Goal: Use online tool/utility: Utilize a website feature to perform a specific function

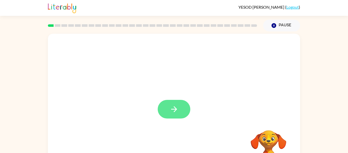
click at [182, 107] on button "button" at bounding box center [174, 109] width 33 height 19
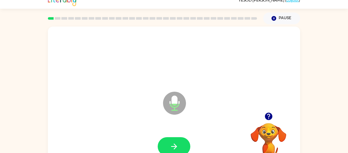
scroll to position [27, 0]
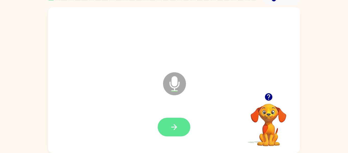
click at [178, 124] on icon "button" at bounding box center [174, 126] width 9 height 9
click at [182, 126] on button "button" at bounding box center [174, 127] width 33 height 19
click at [269, 98] on icon "button" at bounding box center [268, 96] width 9 height 9
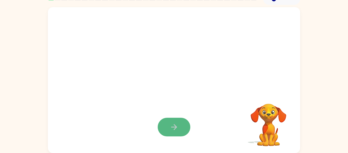
click at [184, 131] on button "button" at bounding box center [174, 127] width 33 height 19
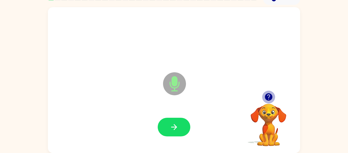
click at [268, 99] on icon "button" at bounding box center [268, 96] width 7 height 7
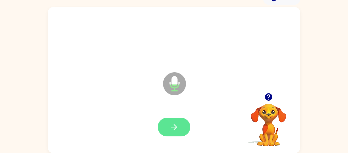
click at [173, 123] on icon "button" at bounding box center [174, 126] width 9 height 9
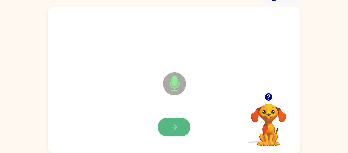
click at [170, 128] on icon "button" at bounding box center [174, 126] width 9 height 9
click at [174, 127] on icon "button" at bounding box center [174, 127] width 6 height 6
click at [175, 128] on icon "button" at bounding box center [174, 127] width 6 height 6
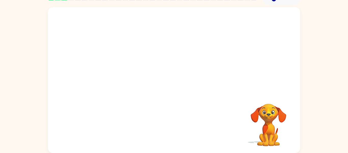
click at [175, 129] on div at bounding box center [174, 127] width 242 height 42
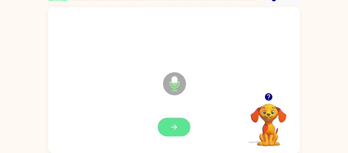
click at [175, 133] on button "button" at bounding box center [174, 127] width 33 height 19
click at [176, 128] on icon "button" at bounding box center [174, 127] width 6 height 6
click at [182, 126] on button "button" at bounding box center [174, 127] width 33 height 19
click at [181, 125] on button "button" at bounding box center [174, 127] width 33 height 19
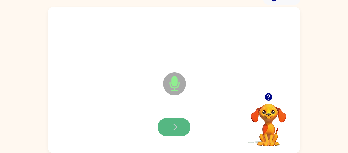
click at [179, 122] on button "button" at bounding box center [174, 127] width 33 height 19
click at [179, 121] on button "button" at bounding box center [174, 127] width 33 height 19
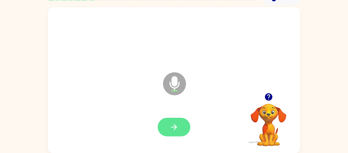
click at [176, 131] on icon "button" at bounding box center [174, 126] width 9 height 9
click at [168, 134] on button "button" at bounding box center [174, 127] width 33 height 19
click at [187, 129] on button "button" at bounding box center [174, 127] width 33 height 19
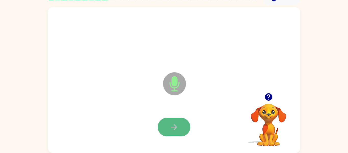
click at [170, 131] on icon "button" at bounding box center [174, 126] width 9 height 9
click at [170, 124] on icon "button" at bounding box center [174, 126] width 9 height 9
click at [170, 127] on icon "button" at bounding box center [174, 126] width 9 height 9
click at [169, 121] on button "button" at bounding box center [174, 127] width 33 height 19
click at [168, 122] on button "button" at bounding box center [174, 127] width 33 height 19
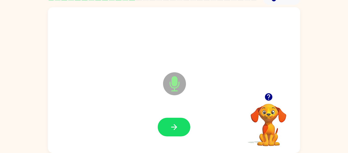
click at [188, 119] on div at bounding box center [174, 127] width 33 height 19
click at [183, 115] on div at bounding box center [174, 127] width 242 height 42
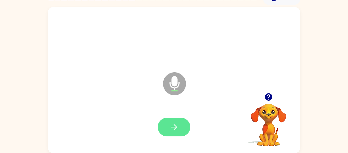
click at [175, 125] on icon "button" at bounding box center [174, 127] width 6 height 6
click at [178, 127] on icon "button" at bounding box center [174, 126] width 9 height 9
click at [187, 129] on button "button" at bounding box center [174, 127] width 33 height 19
click at [181, 125] on button "button" at bounding box center [174, 127] width 33 height 19
click at [183, 121] on button "button" at bounding box center [174, 127] width 33 height 19
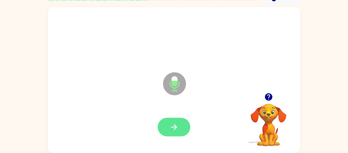
click at [181, 134] on button "button" at bounding box center [174, 127] width 33 height 19
click at [178, 125] on icon "button" at bounding box center [174, 126] width 9 height 9
click at [179, 125] on button "button" at bounding box center [174, 127] width 33 height 19
click at [179, 129] on button "button" at bounding box center [174, 127] width 33 height 19
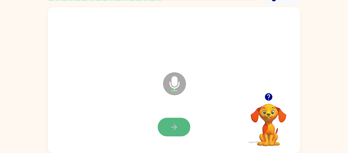
click at [177, 124] on icon "button" at bounding box center [174, 126] width 9 height 9
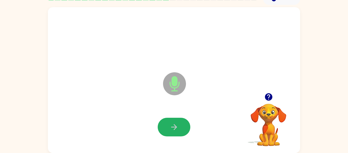
click at [177, 124] on icon "button" at bounding box center [174, 126] width 9 height 9
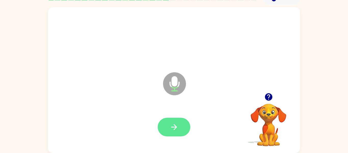
click at [178, 122] on icon "button" at bounding box center [174, 126] width 9 height 9
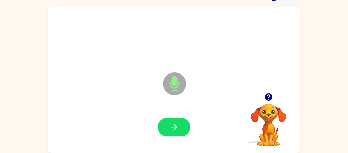
click at [178, 128] on icon "button" at bounding box center [174, 126] width 9 height 9
click at [270, 98] on icon "button" at bounding box center [268, 96] width 7 height 7
click at [179, 128] on button "button" at bounding box center [174, 127] width 33 height 19
click at [180, 131] on button "button" at bounding box center [174, 127] width 33 height 19
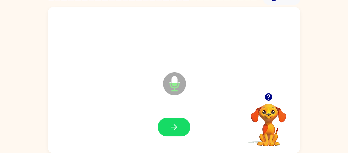
click at [268, 95] on icon "button" at bounding box center [268, 96] width 9 height 9
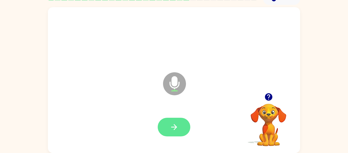
click at [183, 127] on div at bounding box center [174, 127] width 242 height 42
click at [168, 124] on button "button" at bounding box center [174, 127] width 33 height 19
click at [171, 127] on icon "button" at bounding box center [174, 126] width 9 height 9
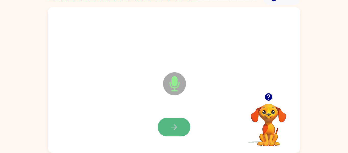
click at [169, 124] on button "button" at bounding box center [174, 127] width 33 height 19
click at [184, 128] on button "button" at bounding box center [174, 127] width 33 height 19
click at [168, 125] on button "button" at bounding box center [174, 127] width 33 height 19
click at [174, 132] on button "button" at bounding box center [174, 127] width 33 height 19
click at [171, 126] on icon "button" at bounding box center [174, 126] width 9 height 9
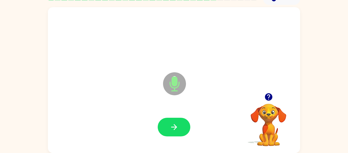
click at [171, 126] on icon "button" at bounding box center [174, 126] width 9 height 9
click at [170, 127] on icon "button" at bounding box center [174, 126] width 9 height 9
click at [171, 122] on button "button" at bounding box center [174, 127] width 33 height 19
click at [170, 127] on icon "button" at bounding box center [174, 126] width 9 height 9
click at [268, 95] on icon "button" at bounding box center [268, 96] width 9 height 9
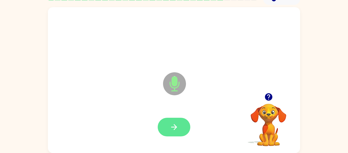
click at [182, 129] on button "button" at bounding box center [174, 127] width 33 height 19
click at [179, 126] on button "button" at bounding box center [174, 127] width 33 height 19
click at [185, 125] on button "button" at bounding box center [174, 127] width 33 height 19
click at [179, 121] on button "button" at bounding box center [174, 127] width 33 height 19
click at [178, 122] on icon "button" at bounding box center [174, 126] width 9 height 9
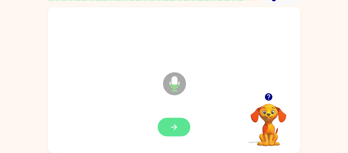
click at [183, 125] on button "button" at bounding box center [174, 127] width 33 height 19
click at [181, 131] on button "button" at bounding box center [174, 127] width 33 height 19
click at [168, 119] on button "button" at bounding box center [174, 127] width 33 height 19
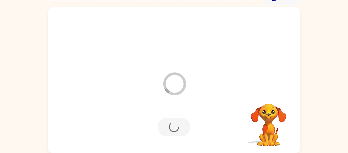
scroll to position [17, 0]
